Goal: Information Seeking & Learning: Learn about a topic

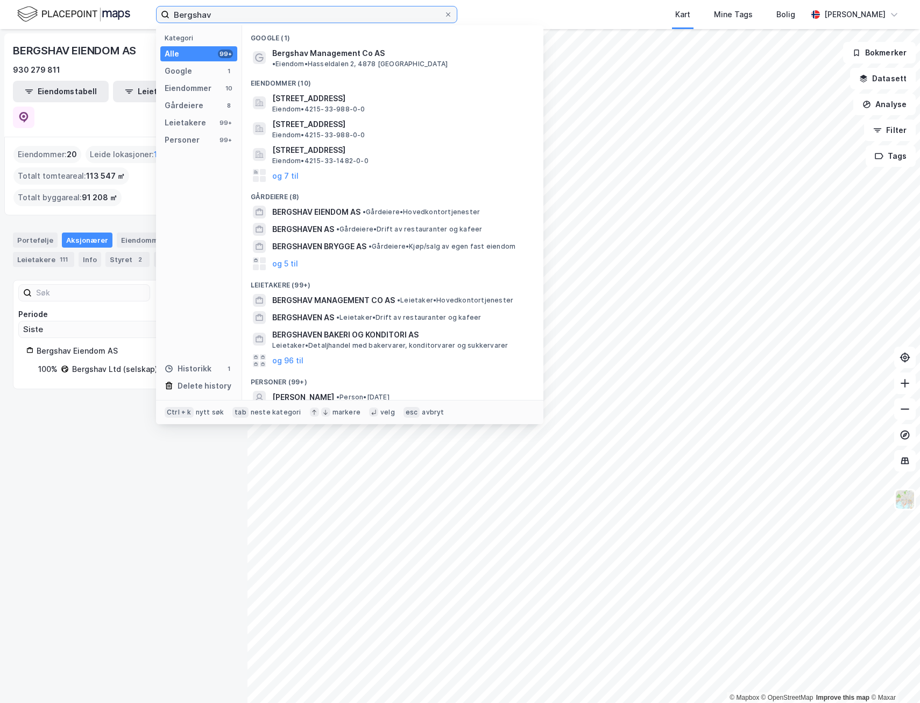
drag, startPoint x: 223, startPoint y: 22, endPoint x: 98, endPoint y: 23, distance: 124.3
click at [98, 23] on div "Bergshav Kategori Alle 99+ Google 1 Eiendommer 10 Gårdeiere 8 Leietakere 99+ Pe…" at bounding box center [460, 14] width 920 height 29
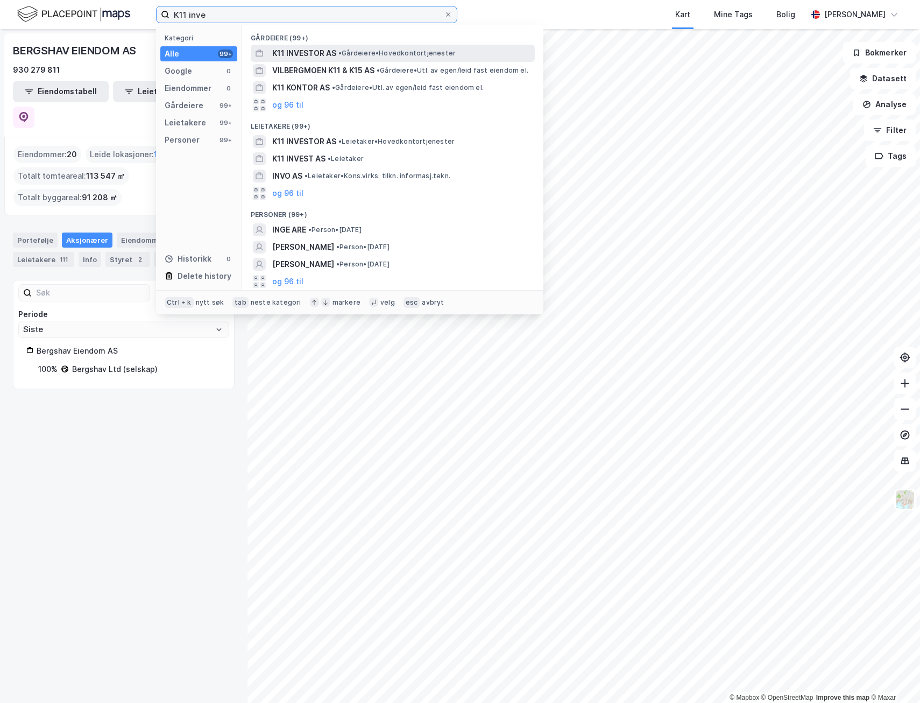
type input "K11 inve"
click at [306, 50] on span "K11 INVESTOR AS" at bounding box center [304, 53] width 64 height 13
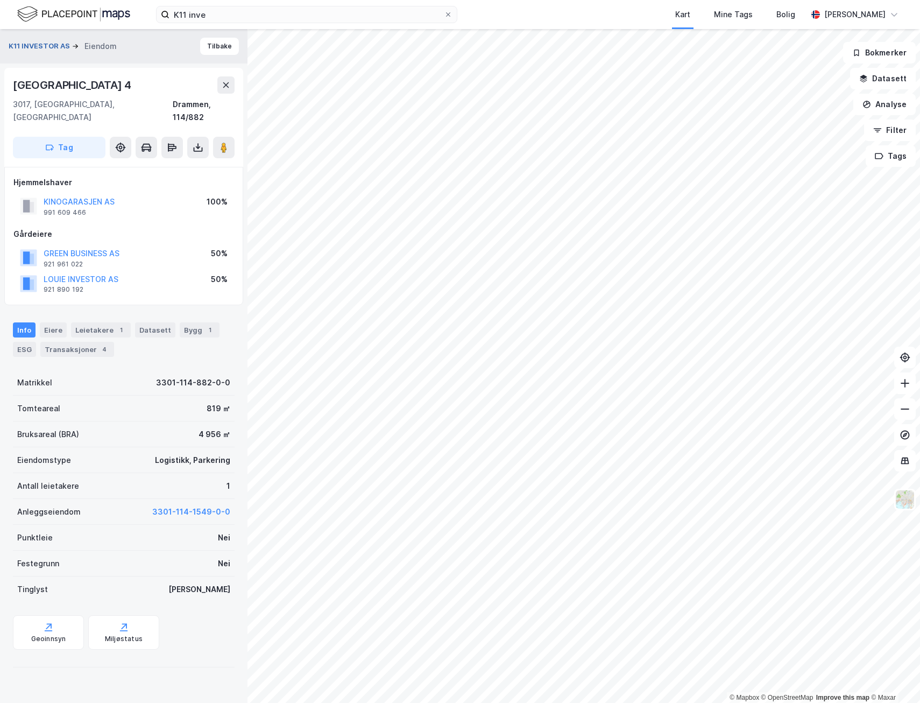
click at [47, 45] on button "K11 INVESTOR AS" at bounding box center [40, 46] width 63 height 11
